Goal: Navigation & Orientation: Go to known website

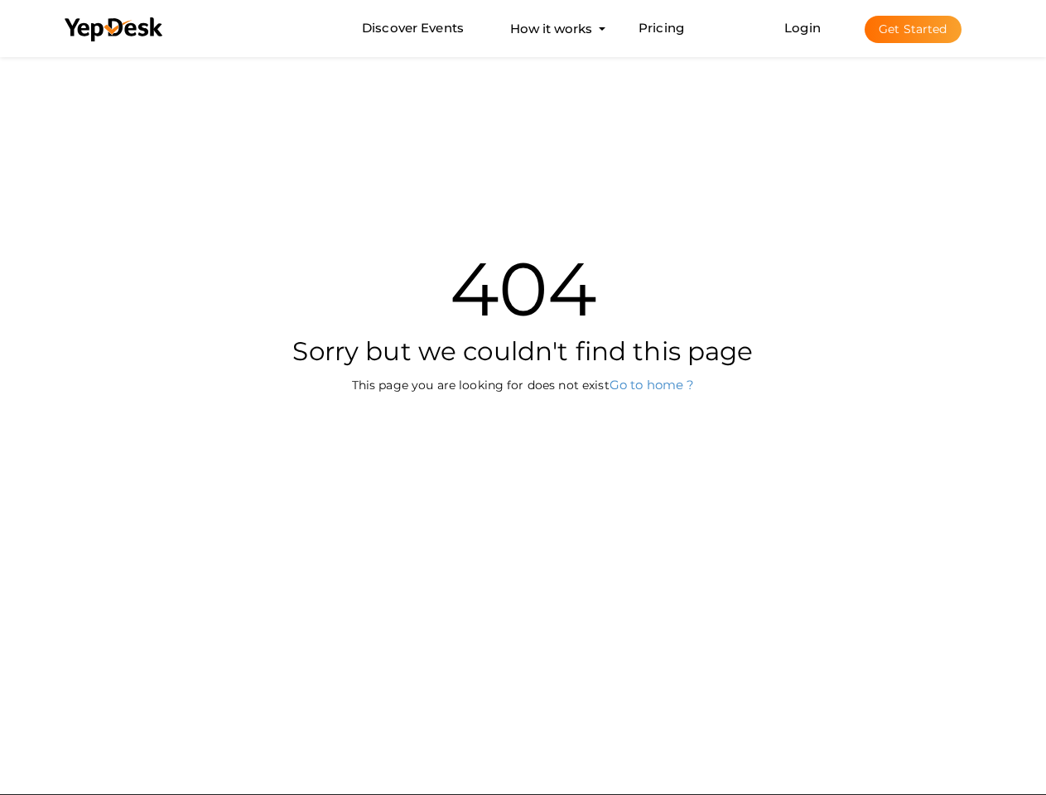
click at [523, 398] on div "404 Sorry but we couldn't find this page This page you are looking for does not…" at bounding box center [523, 303] width 969 height 500
click at [114, 30] on use at bounding box center [114, 29] width 98 height 24
click at [804, 27] on link "Login" at bounding box center [802, 28] width 36 height 16
click at [913, 29] on button "Get Started" at bounding box center [913, 29] width 97 height 27
